Goal: Check status: Verify the current state of an ongoing process or item

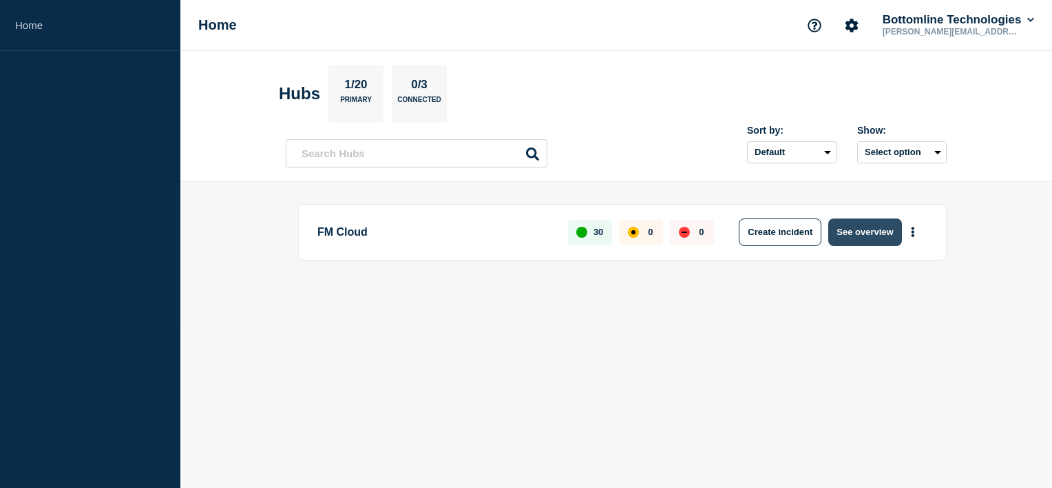
click at [882, 220] on button "See overview" at bounding box center [865, 232] width 73 height 28
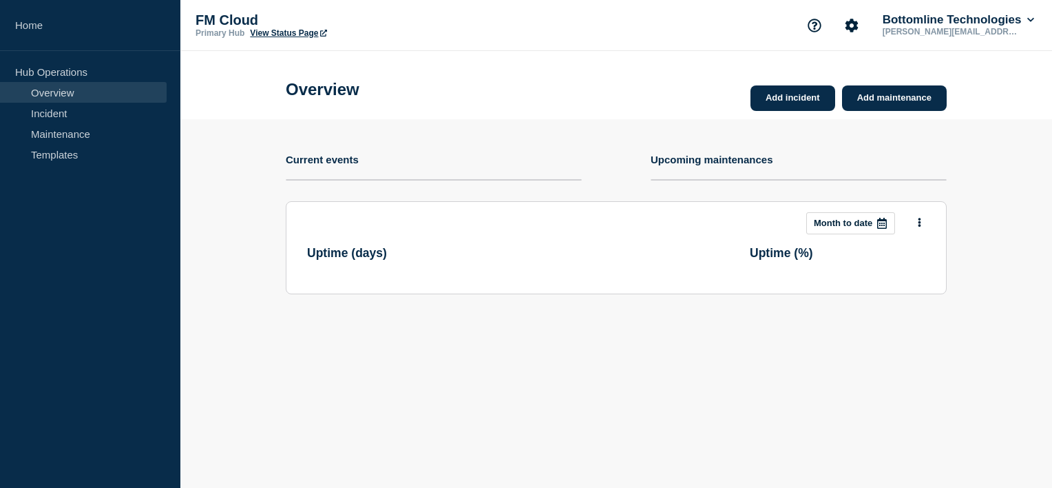
click at [856, 238] on header "Uptime ( % )" at bounding box center [838, 253] width 176 height 39
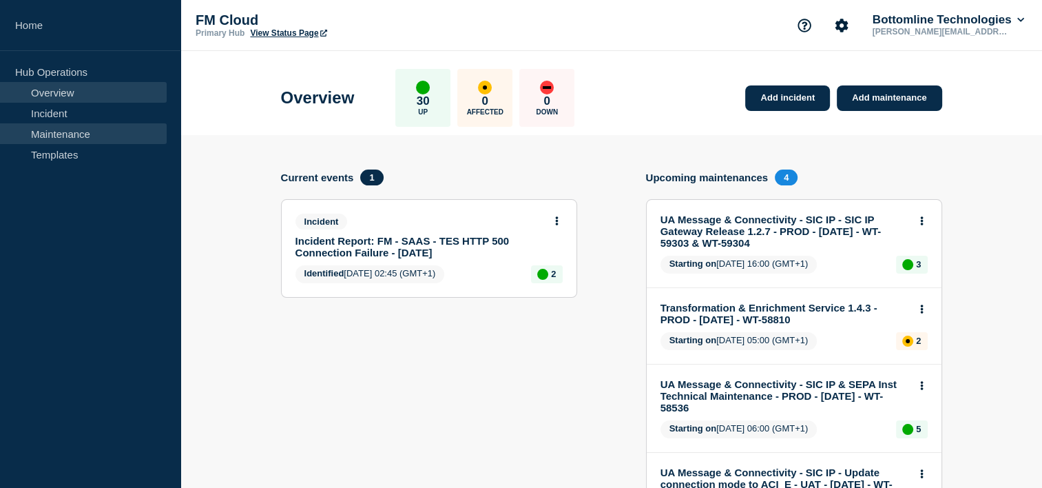
click at [50, 133] on link "Maintenance" at bounding box center [83, 133] width 167 height 21
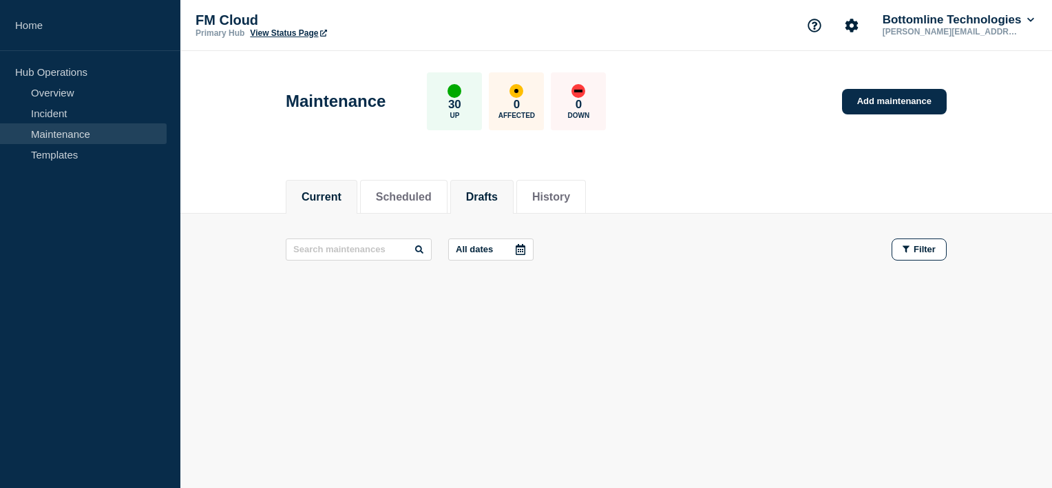
click at [506, 206] on li "Drafts" at bounding box center [481, 197] width 63 height 34
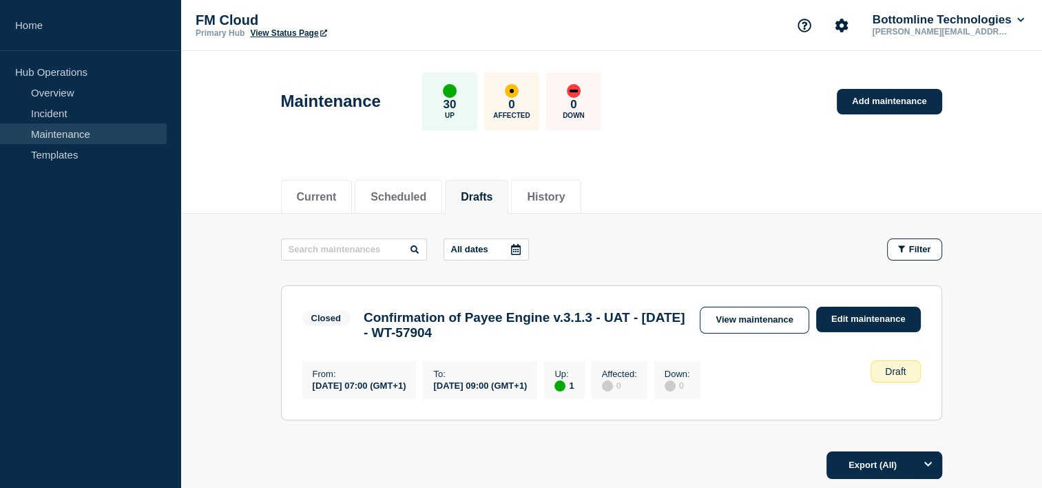
scroll to position [123, 0]
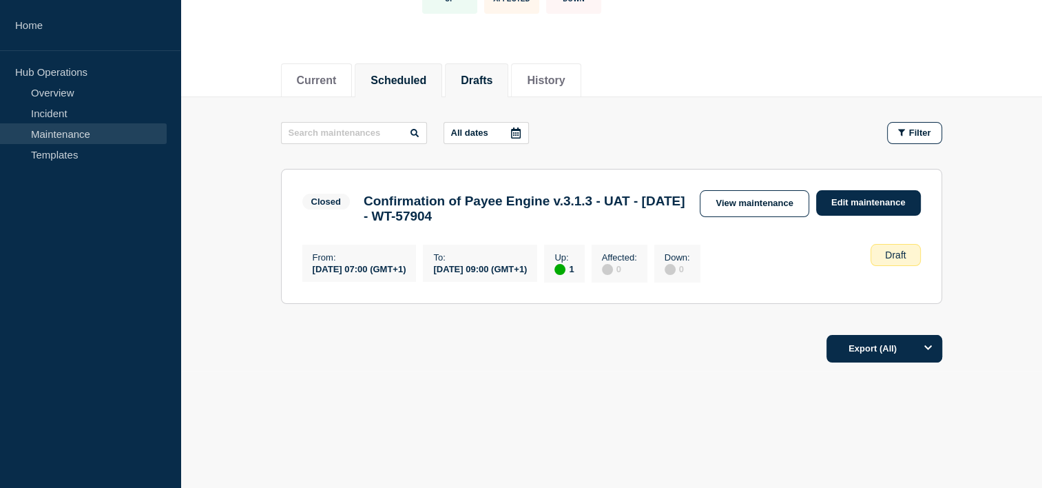
click at [412, 74] on button "Scheduled" at bounding box center [399, 80] width 56 height 12
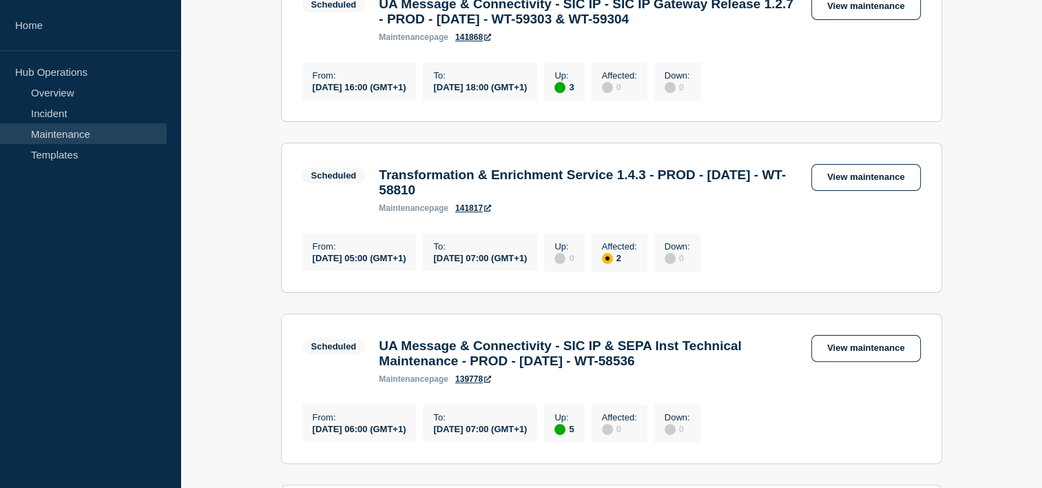
scroll to position [315, 0]
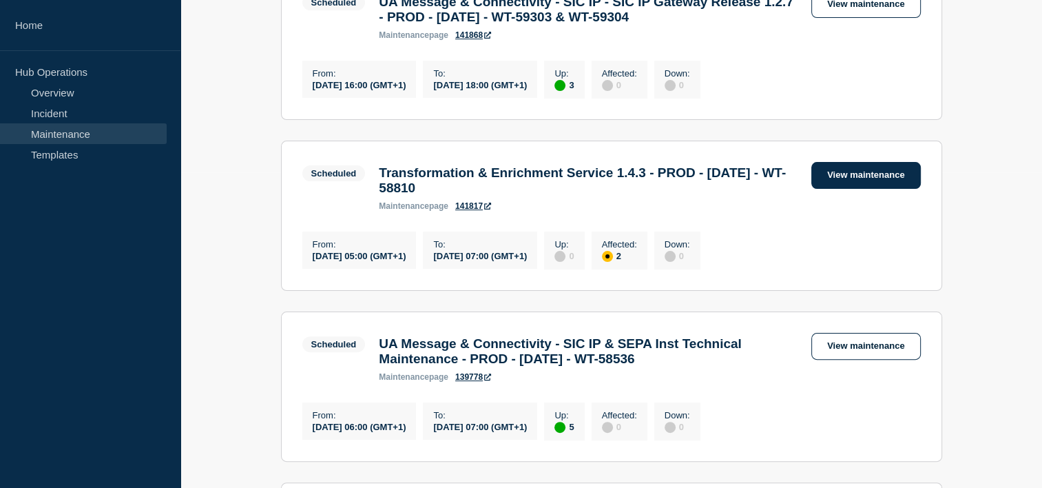
click at [885, 189] on link "View maintenance" at bounding box center [865, 175] width 109 height 27
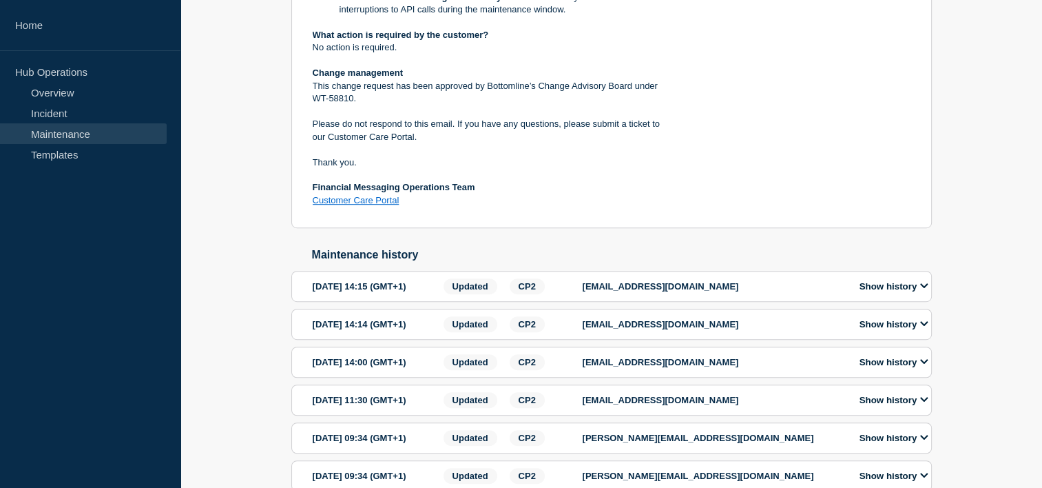
scroll to position [780, 0]
click at [652, 205] on p "Customer Care Portal" at bounding box center [490, 199] width 355 height 12
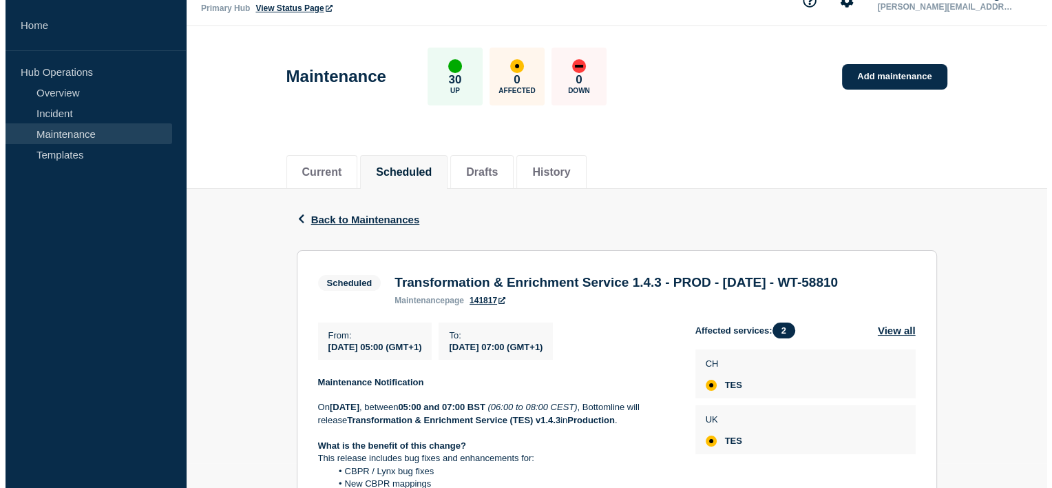
scroll to position [0, 0]
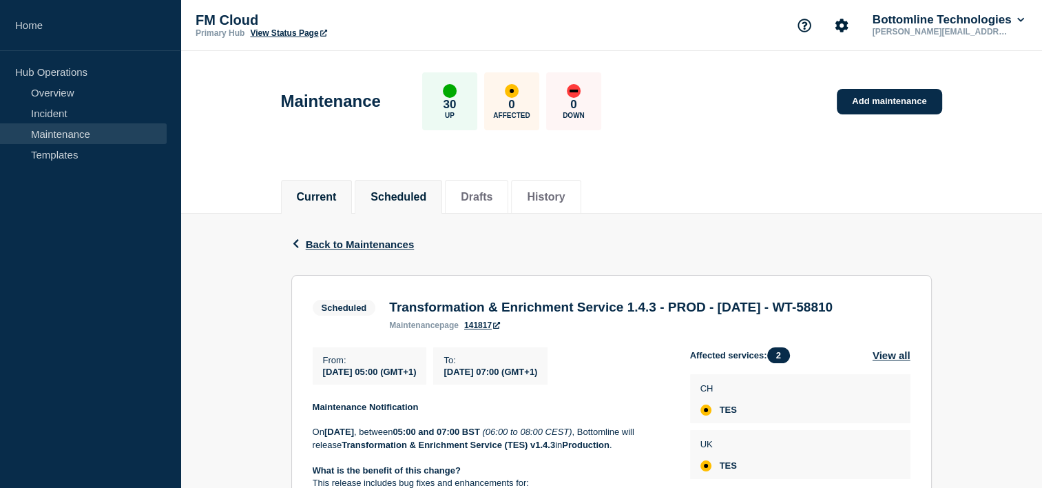
click at [293, 189] on li "Current" at bounding box center [317, 197] width 72 height 34
